Goal: Transaction & Acquisition: Book appointment/travel/reservation

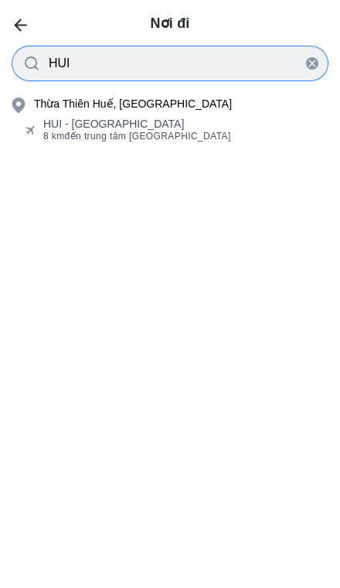
type input "HUI"
click at [55, 121] on div "HUI - [GEOGRAPHIC_DATA]" at bounding box center [137, 124] width 188 height 12
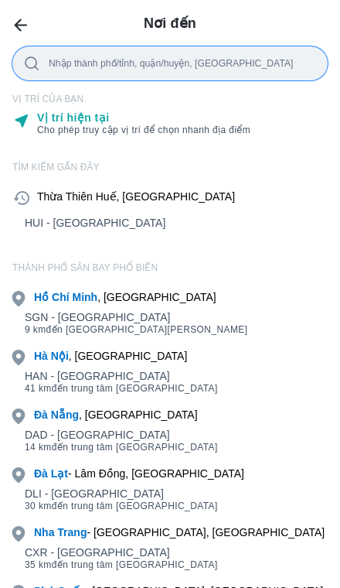
click at [53, 316] on div "SGN - [GEOGRAPHIC_DATA]" at bounding box center [137, 317] width 224 height 12
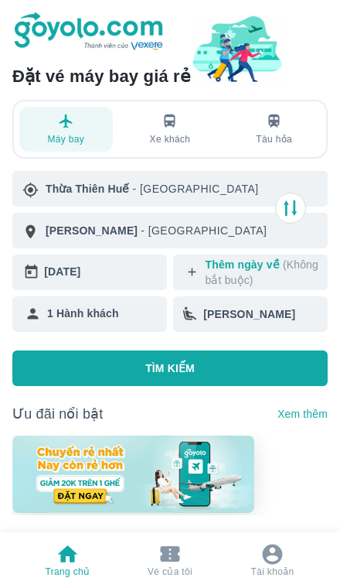
click at [46, 278] on div "[DATE]" at bounding box center [102, 272] width 117 height 22
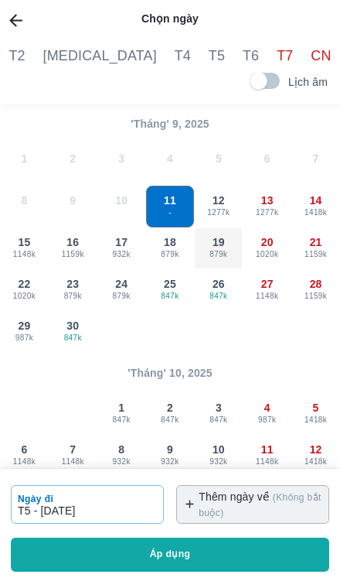
click at [227, 252] on span "879k" at bounding box center [218, 254] width 47 height 12
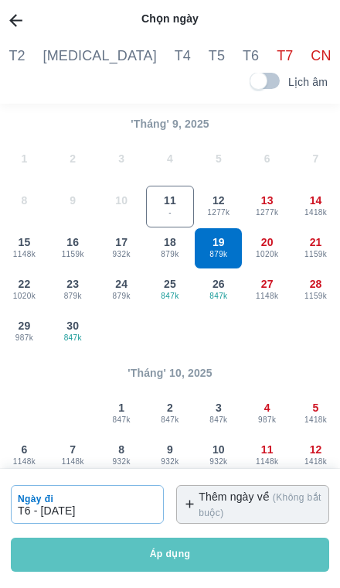
click at [185, 550] on button "Áp dụng" at bounding box center [170, 555] width 319 height 34
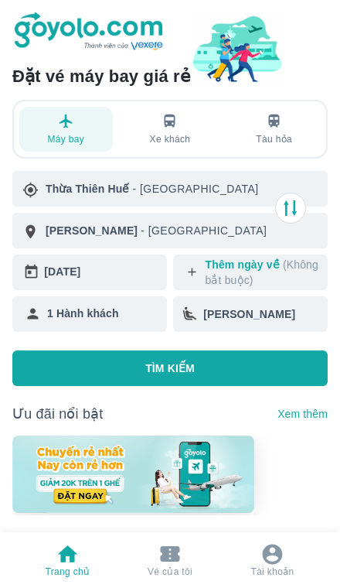
click at [173, 368] on p "TÌM KIẾM" at bounding box center [170, 368] width 50 height 15
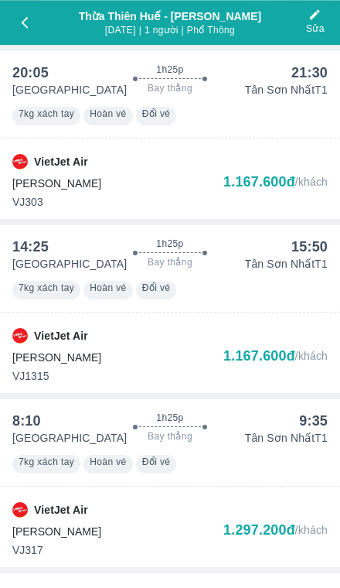
scroll to position [953, 0]
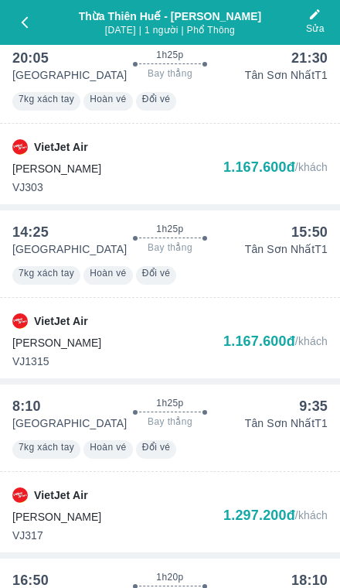
click at [296, 300] on div "VietJet Air Tiết Kiệm VJ1315 1.167.600đ /khách" at bounding box center [170, 333] width 316 height 72
